Goal: Information Seeking & Learning: Check status

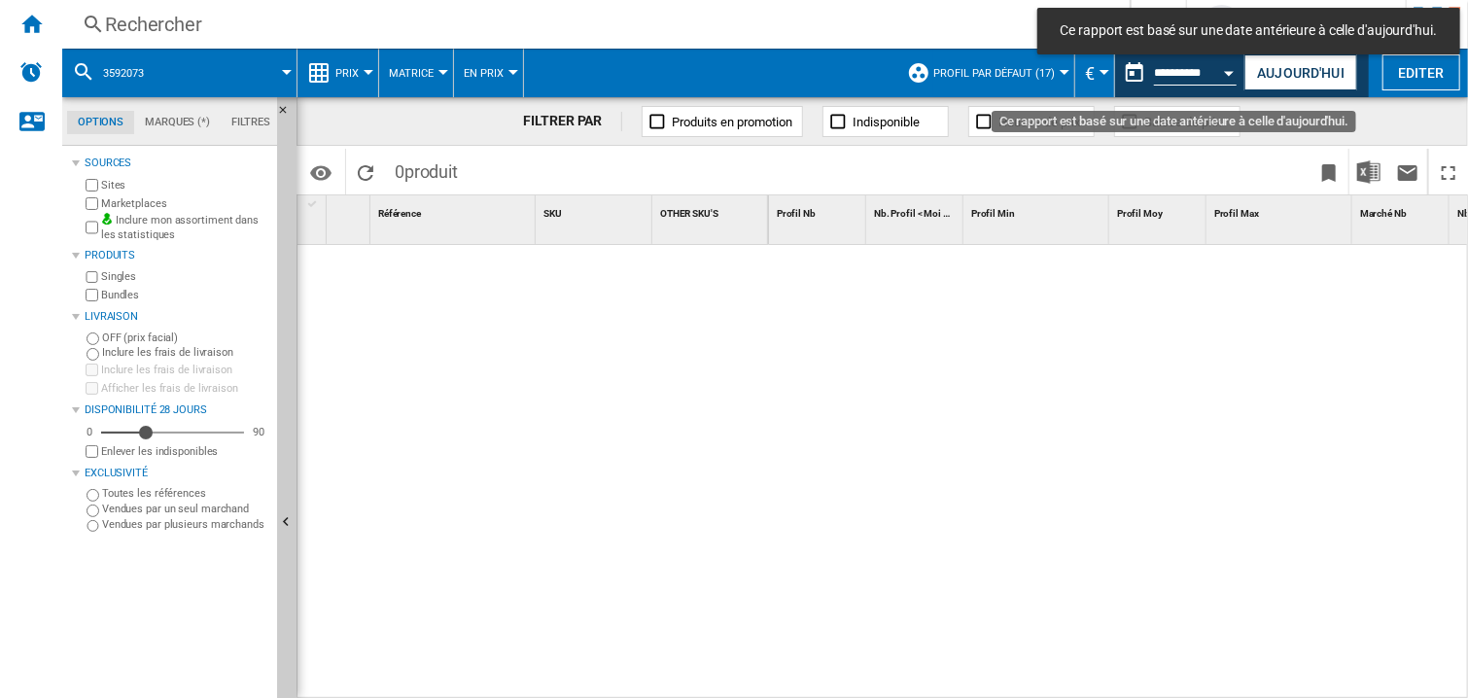
click at [1227, 72] on div "Open calendar" at bounding box center [1230, 73] width 10 height 5
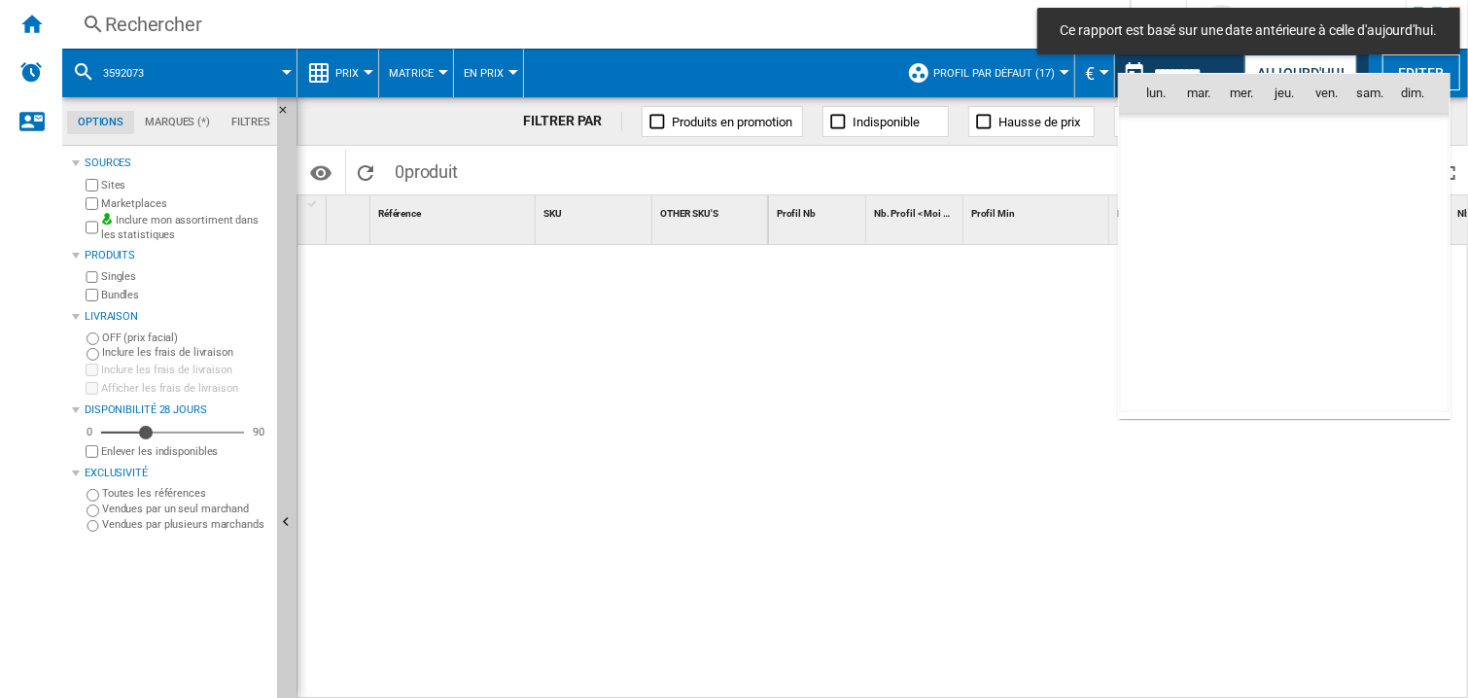
scroll to position [5927, 0]
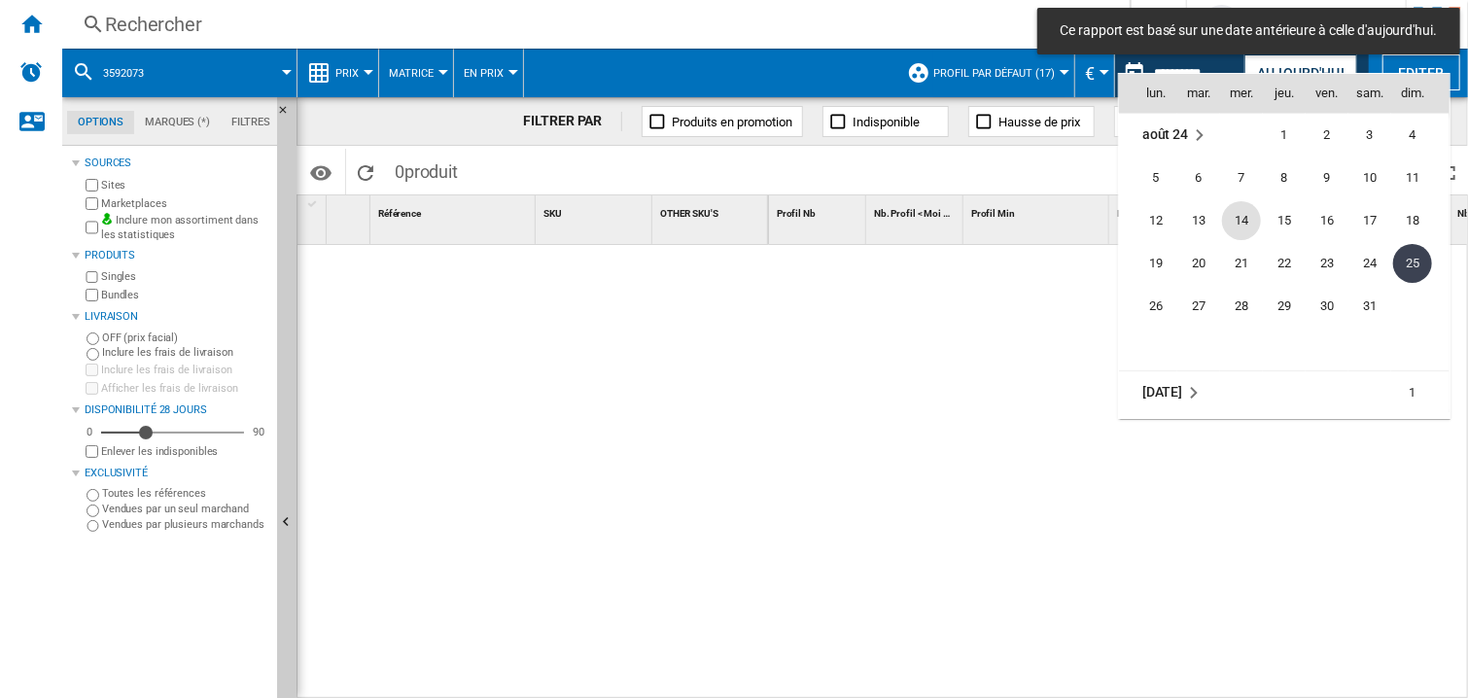
click at [1242, 221] on span "14" at bounding box center [1241, 220] width 39 height 39
type input "**********"
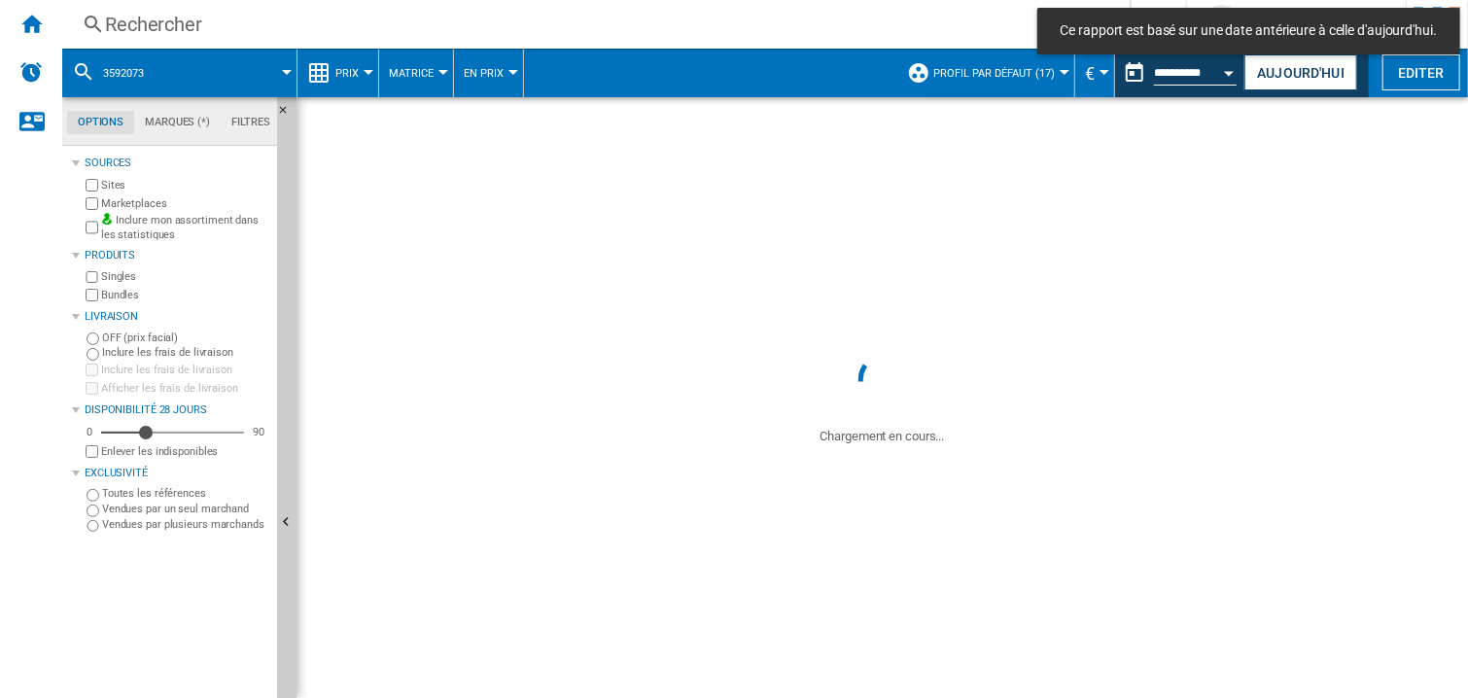
click at [184, 28] on div "Rechercher" at bounding box center [592, 24] width 974 height 27
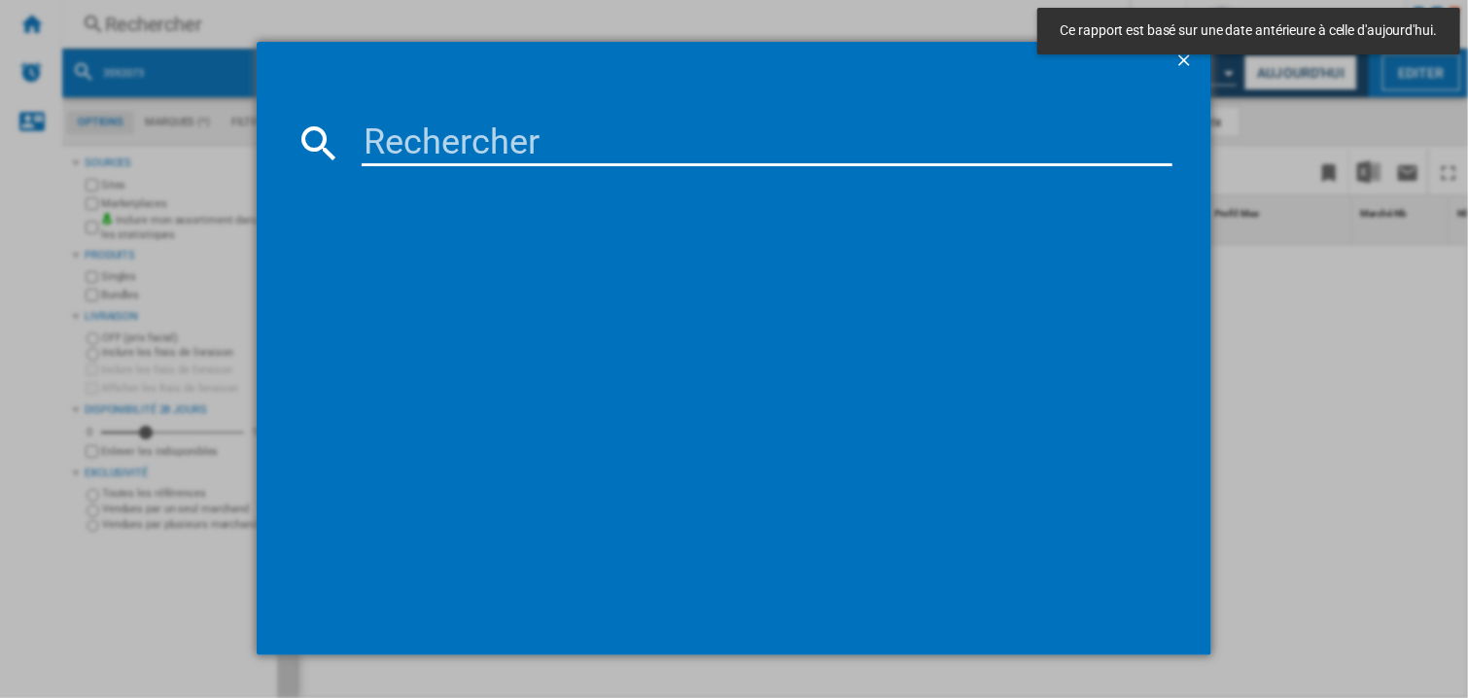
click at [410, 141] on input at bounding box center [767, 143] width 811 height 47
paste input "7790023"
type input "7790023"
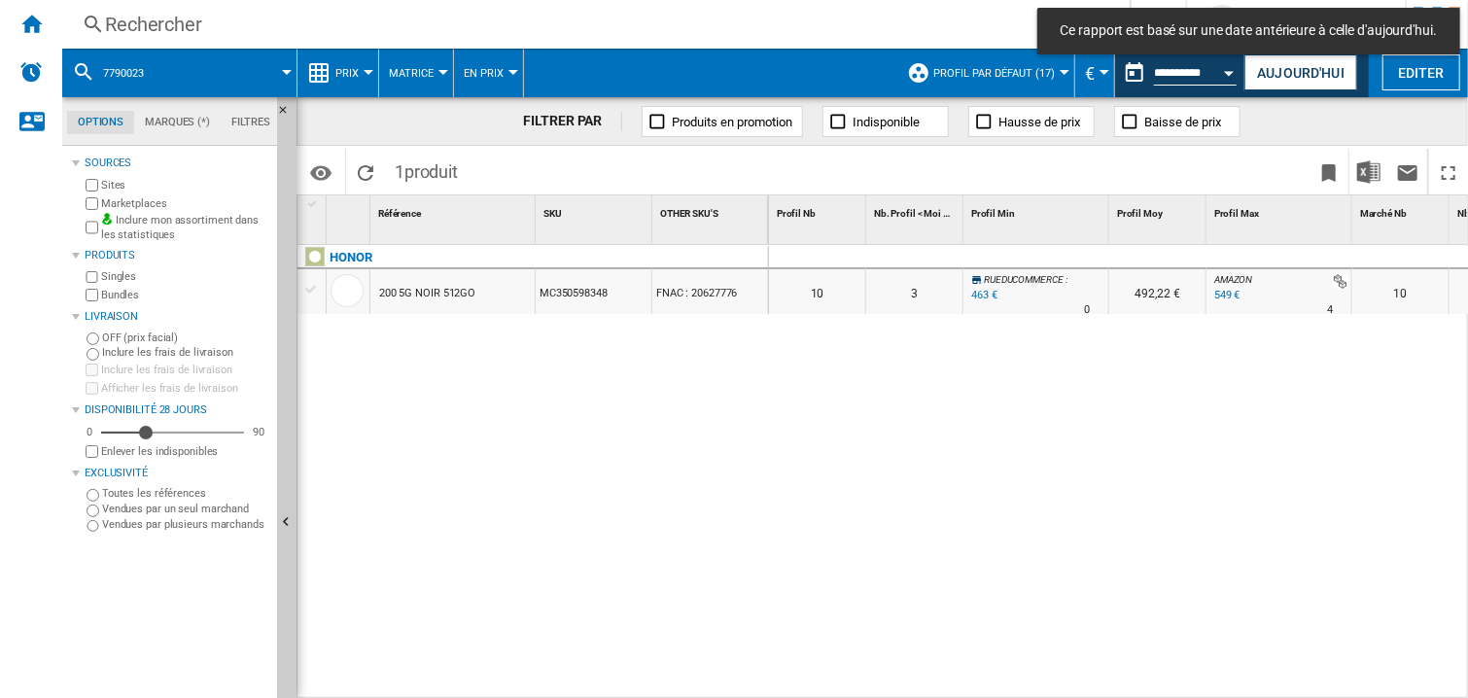
click at [1259, 254] on div at bounding box center [1280, 257] width 146 height 23
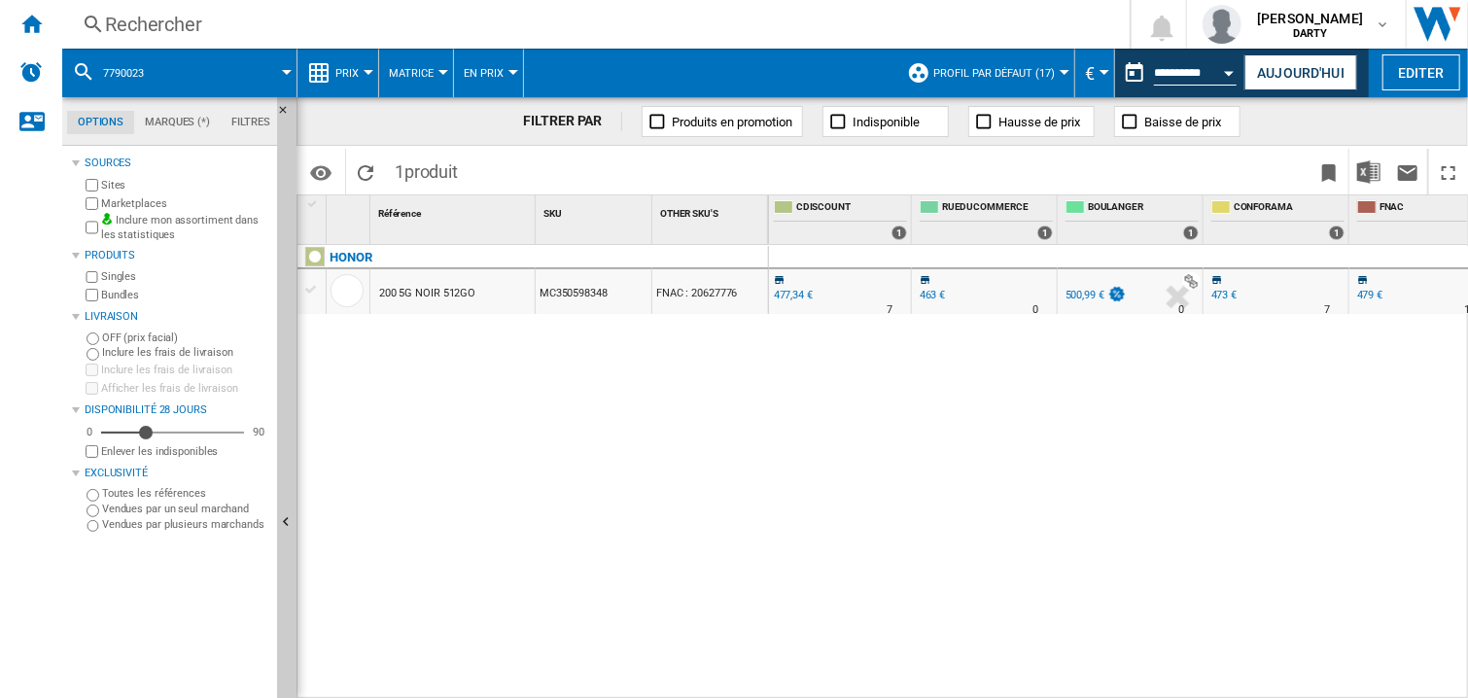
scroll to position [0, 1170]
drag, startPoint x: 940, startPoint y: 463, endPoint x: 947, endPoint y: 450, distance: 14.4
click at [940, 465] on div "0 0 0 0 10 3 RUEDUCOMMERCE : -3.3 % 463 € % N/A 0 RUEDUCOMMERCE : 492,22 € AMAZ…" at bounding box center [1119, 472] width 700 height 455
click at [915, 519] on div "0 0 0 0 10 3 RUEDUCOMMERCE : -3.3 % 463 € % N/A 0 RUEDUCOMMERCE : 492,22 € AMAZ…" at bounding box center [1119, 472] width 700 height 455
drag, startPoint x: 919, startPoint y: 472, endPoint x: 951, endPoint y: 86, distance: 387.4
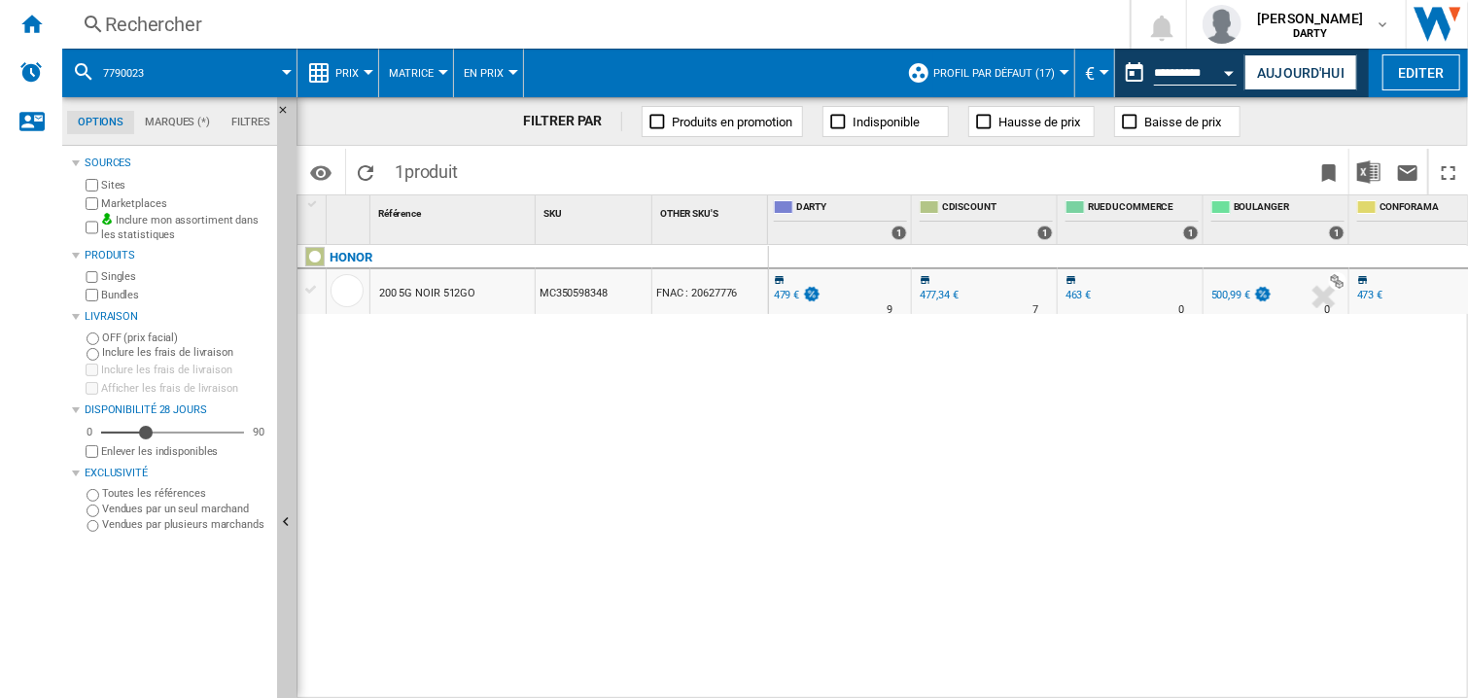
click at [919, 470] on div "0 0 0 0 10 3 RUEDUCOMMERCE : -3.3 % 463 € % N/A 0 RUEDUCOMMERCE : 492,22 € AMAZ…" at bounding box center [1119, 472] width 700 height 455
